Goal: Check status

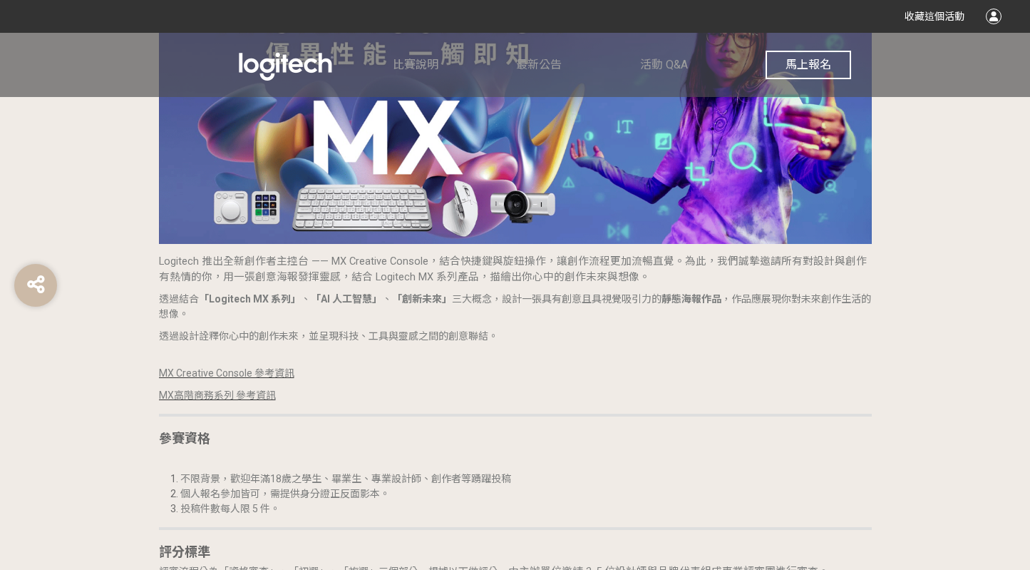
scroll to position [1678, 0]
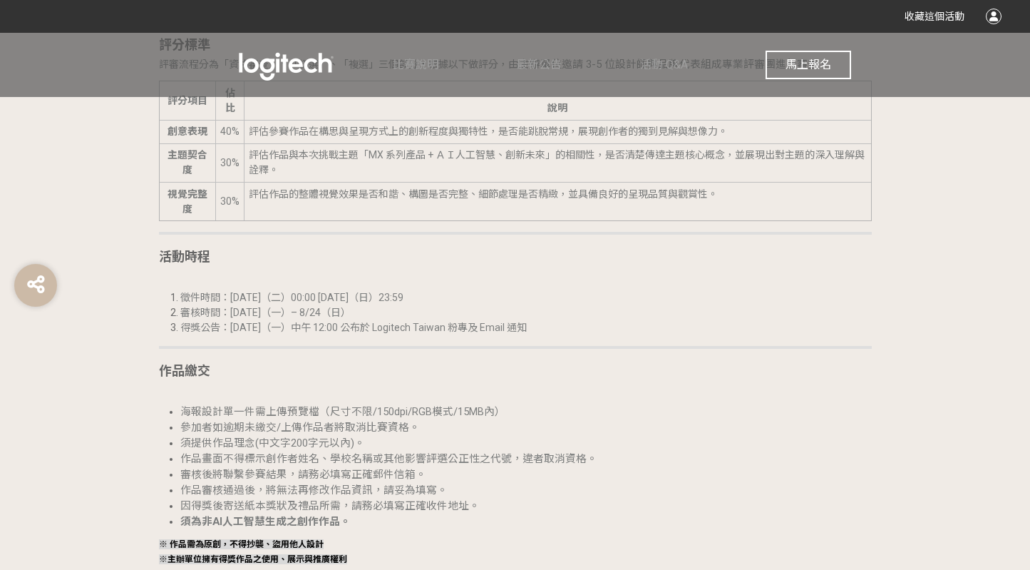
click at [449, 322] on span "得獎公告：[DATE]（一）中午 12:00 公布於 Logitech Taiwan 粉專及 Email 通知" at bounding box center [353, 327] width 347 height 11
drag, startPoint x: 381, startPoint y: 323, endPoint x: 459, endPoint y: 328, distance: 77.2
click at [459, 328] on span "得獎公告：[DATE]（一）中午 12:00 公布於 Logitech Taiwan 粉專及 Email 通知" at bounding box center [353, 327] width 347 height 11
copy span "Logitech Taiwan"
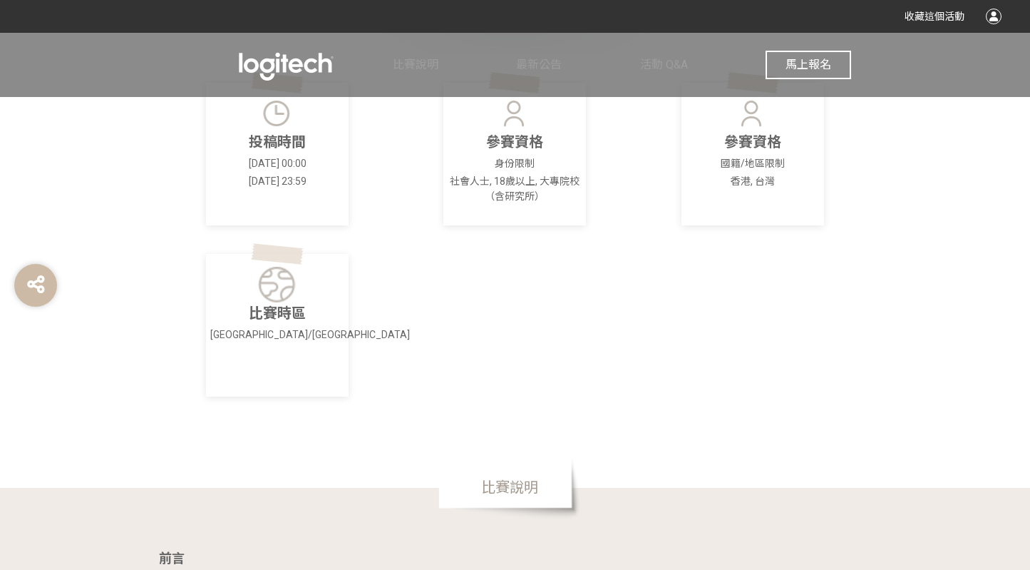
scroll to position [0, 0]
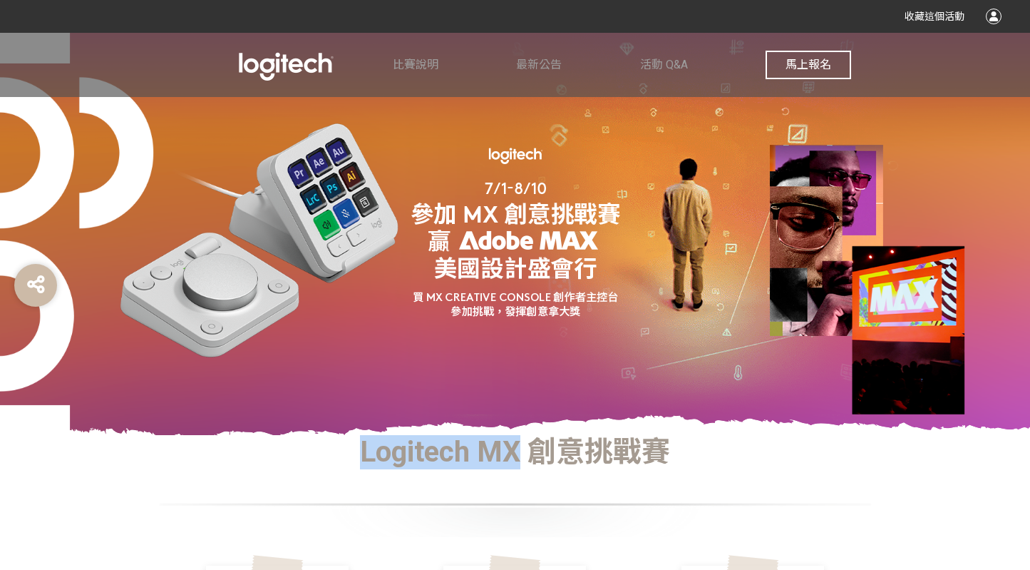
drag, startPoint x: 523, startPoint y: 456, endPoint x: 360, endPoint y: 455, distance: 162.6
click at [360, 455] on h1 "Logitech MX 創意挑戰賽" at bounding box center [515, 452] width 713 height 34
copy h1 "Logitech MX"
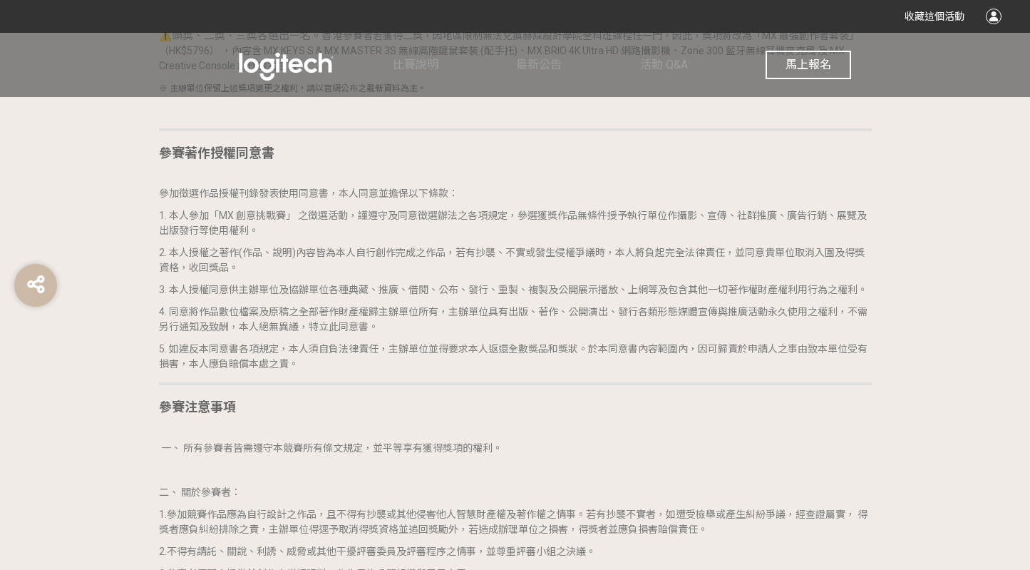
scroll to position [2590, 0]
